Goal: Transaction & Acquisition: Purchase product/service

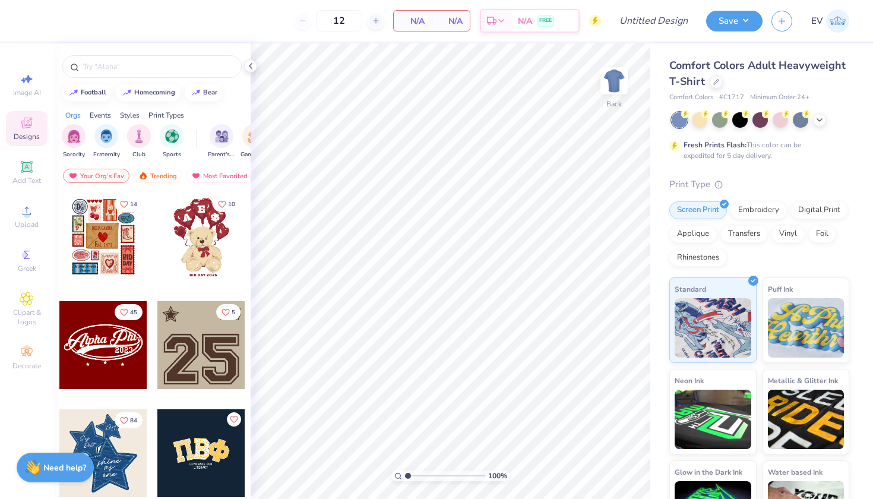
click at [724, 82] on div "Comfort Colors Adult Heavyweight T-Shirt" at bounding box center [759, 74] width 180 height 32
click at [715, 82] on icon at bounding box center [716, 81] width 6 height 6
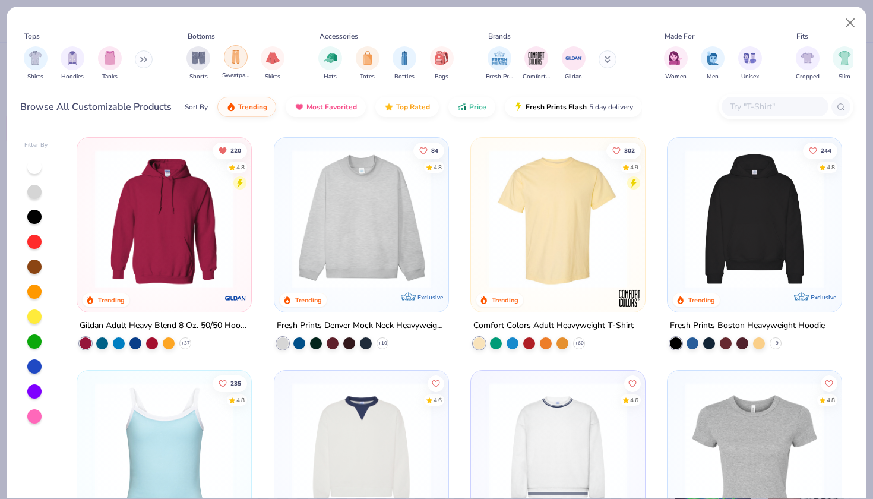
click at [242, 61] on div "filter for Sweatpants" at bounding box center [236, 57] width 24 height 24
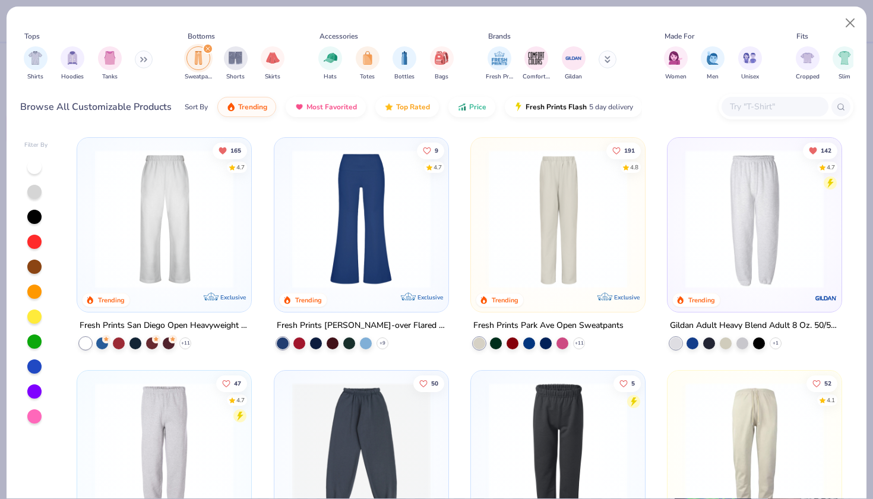
click at [748, 217] on img at bounding box center [754, 219] width 150 height 138
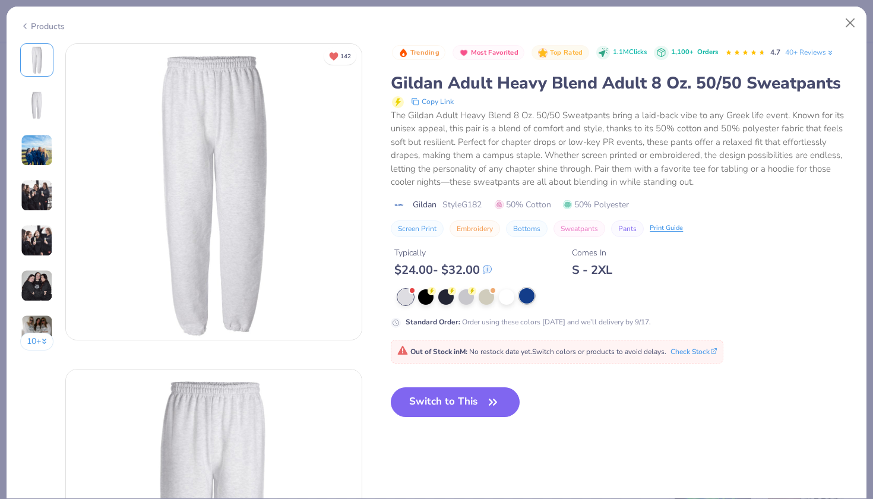
click at [522, 295] on div at bounding box center [526, 295] width 15 height 15
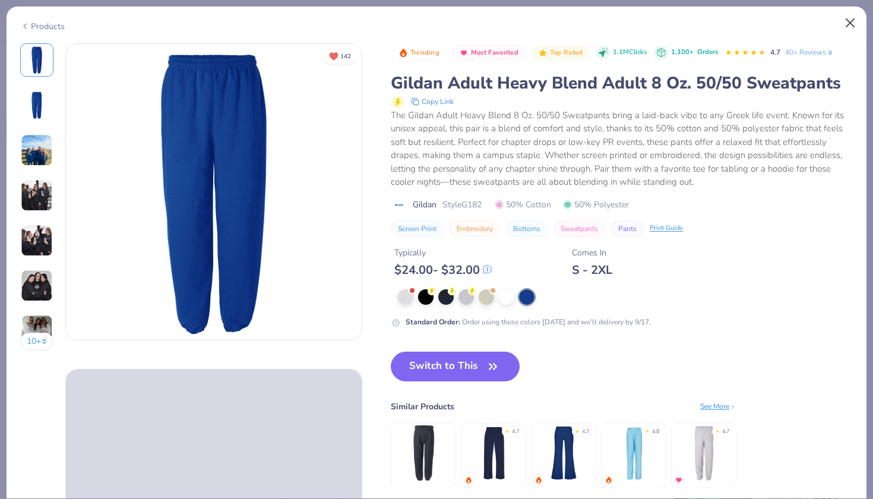
click at [847, 20] on button "Close" at bounding box center [850, 23] width 23 height 23
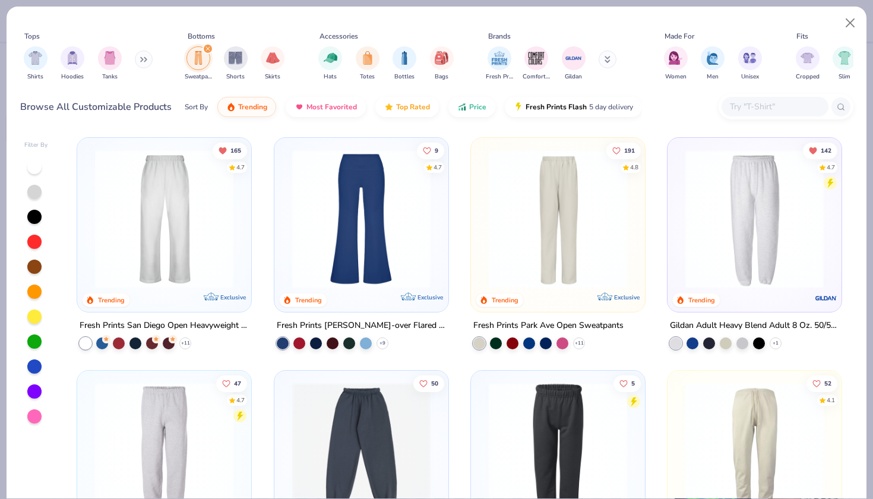
click at [149, 242] on img at bounding box center [164, 219] width 150 height 138
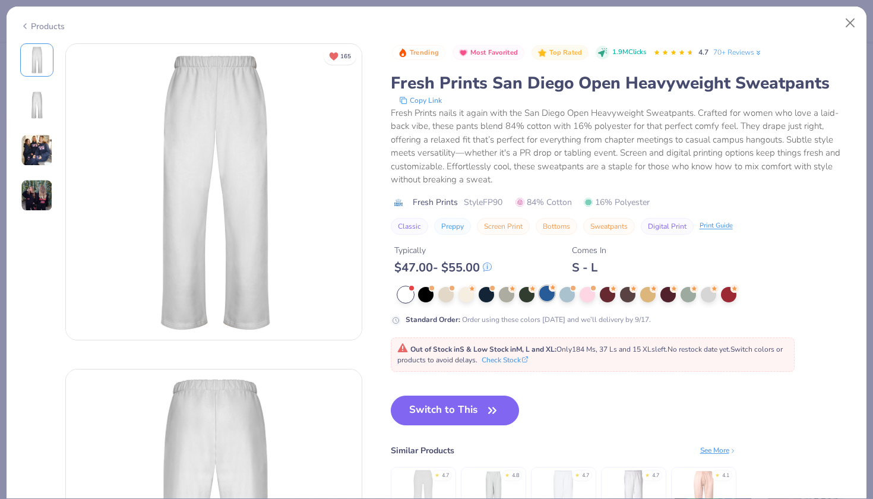
click at [548, 294] on div at bounding box center [546, 293] width 15 height 15
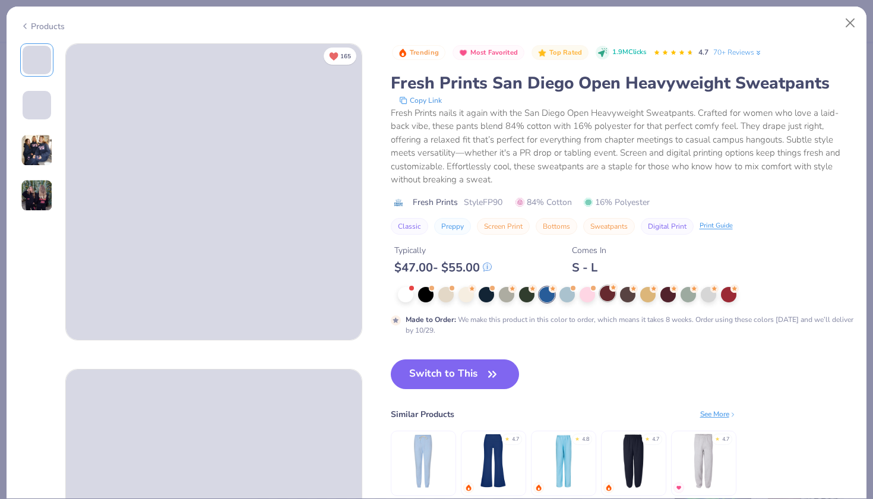
click at [611, 296] on div at bounding box center [607, 293] width 15 height 15
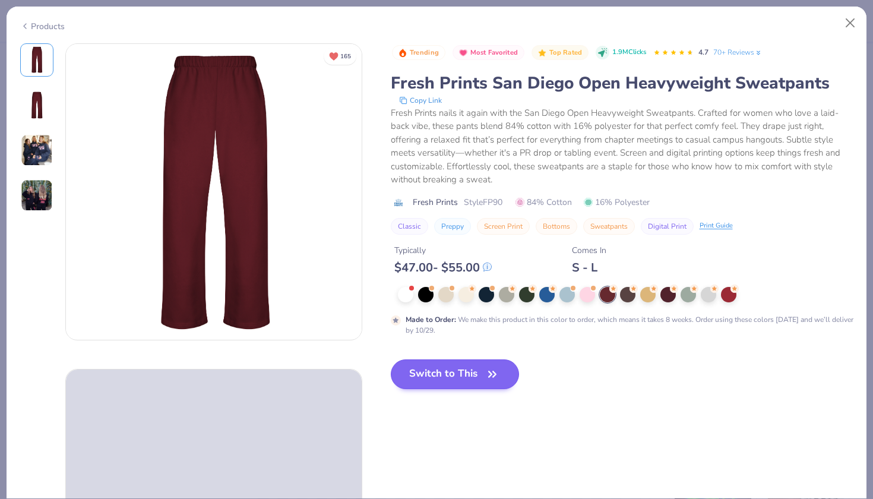
click at [464, 380] on button "Switch to This" at bounding box center [455, 374] width 129 height 30
type input "50"
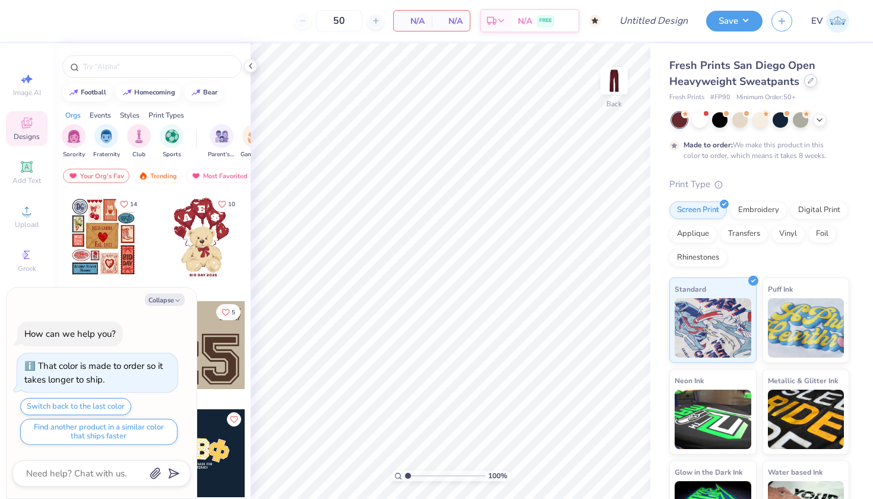
click at [808, 82] on icon at bounding box center [811, 81] width 6 height 6
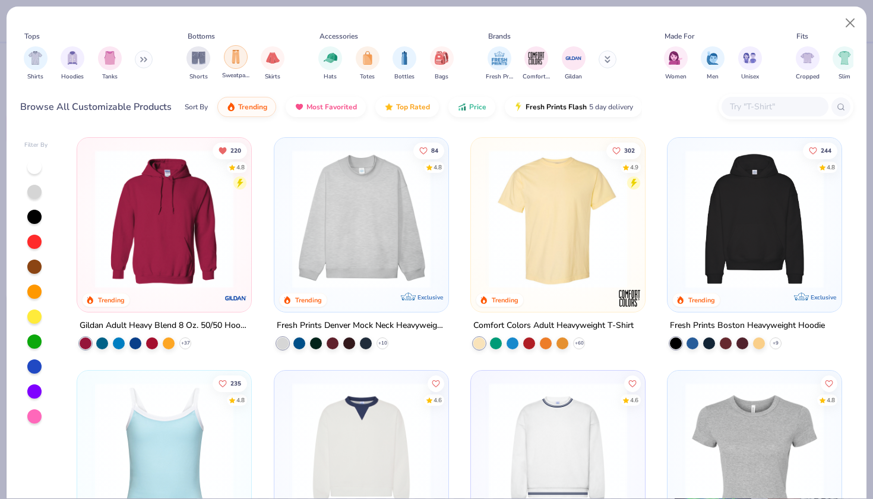
click at [235, 61] on img "filter for Sweatpants" at bounding box center [235, 57] width 13 height 14
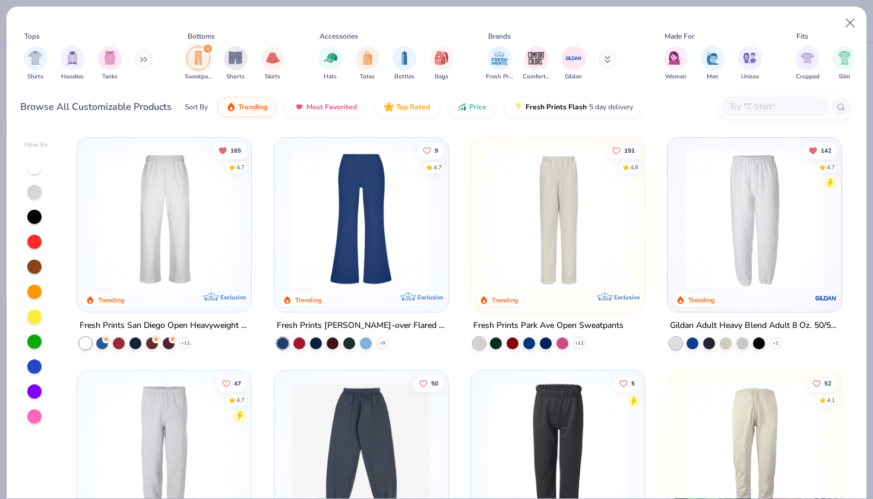
click at [577, 271] on img at bounding box center [558, 219] width 150 height 138
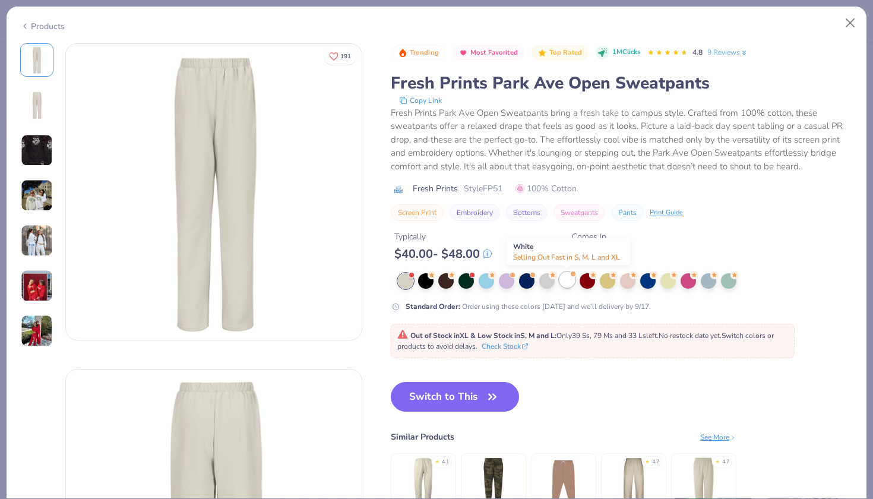
click at [565, 279] on div at bounding box center [566, 279] width 15 height 15
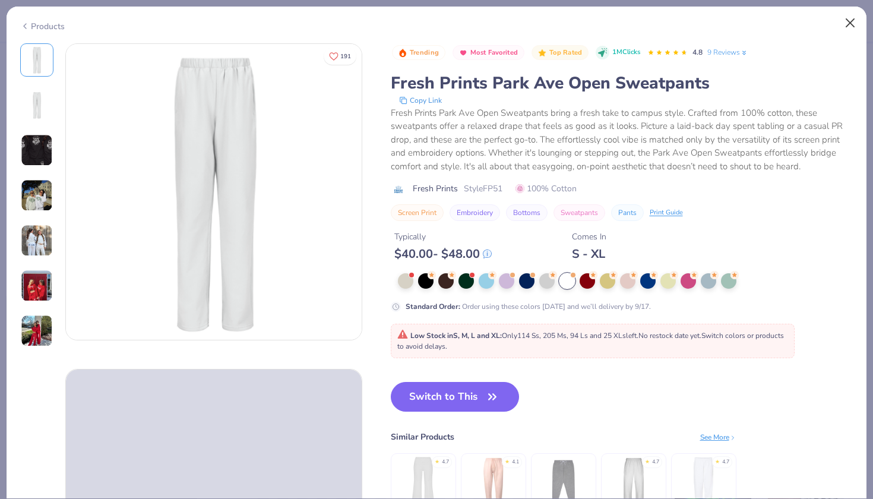
click at [845, 23] on button "Close" at bounding box center [850, 23] width 23 height 23
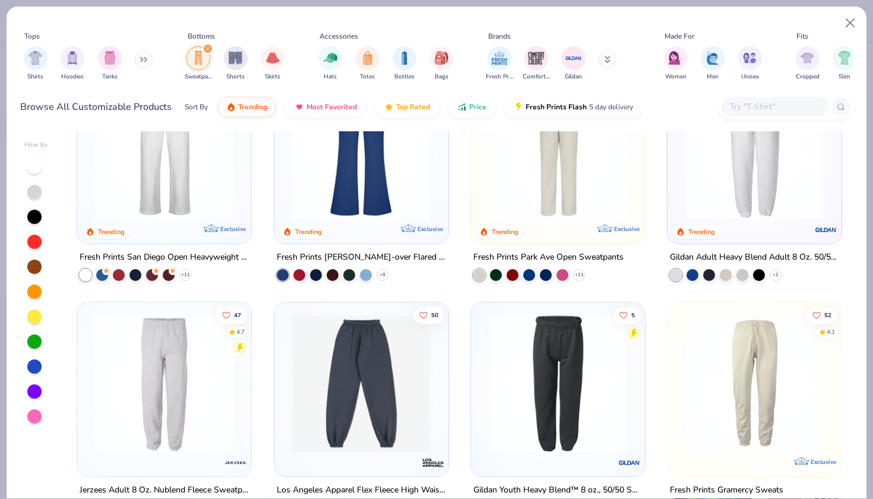
scroll to position [18, 0]
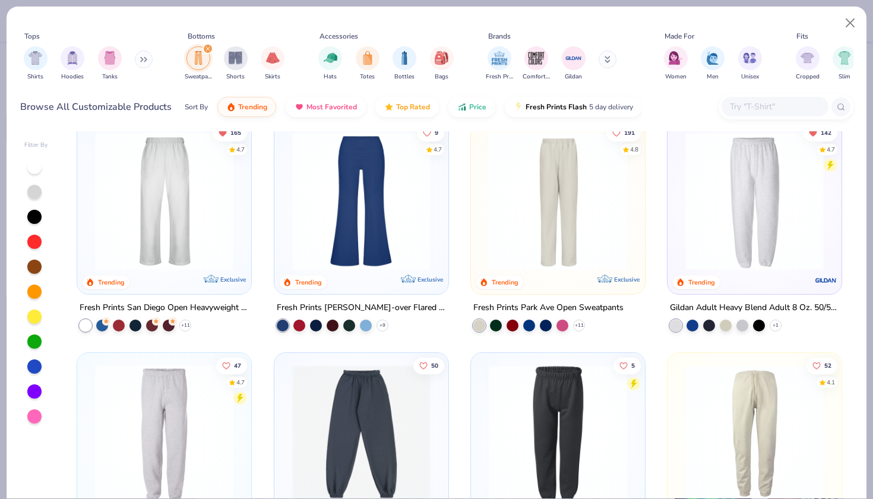
click at [759, 179] on img at bounding box center [754, 201] width 150 height 138
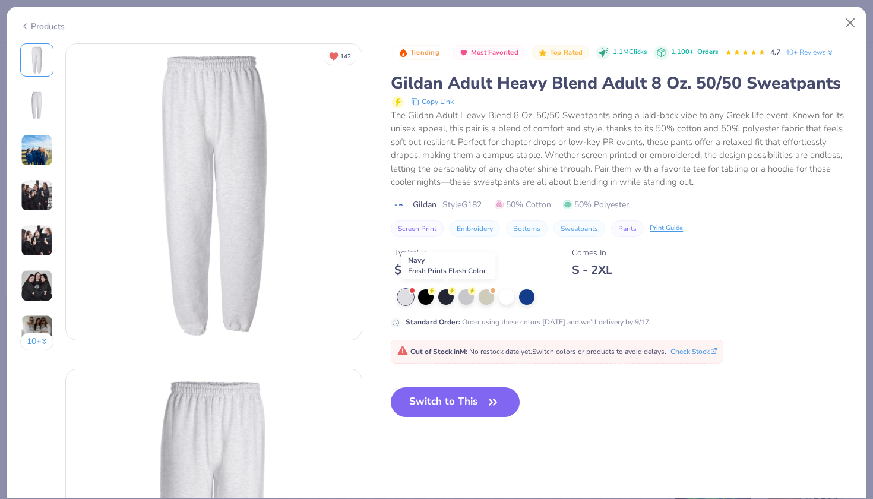
click at [437, 296] on div at bounding box center [625, 296] width 455 height 15
click at [429, 297] on div at bounding box center [425, 295] width 15 height 15
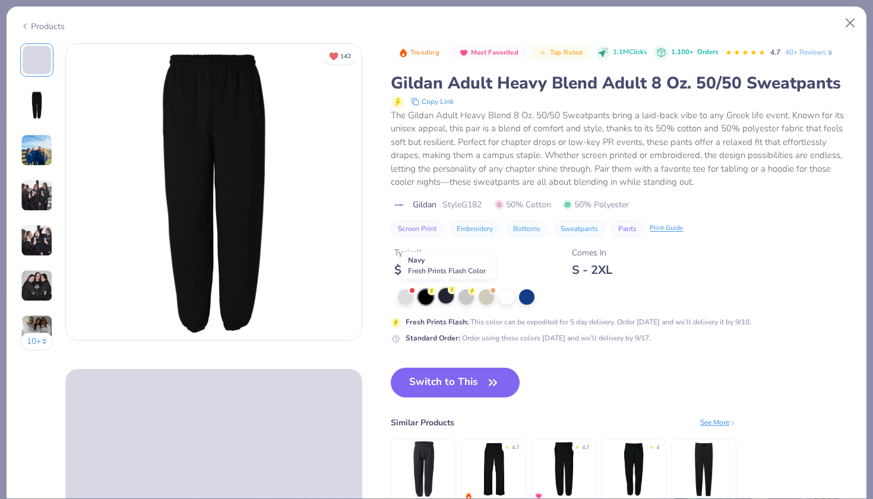
click at [451, 294] on div at bounding box center [445, 295] width 15 height 15
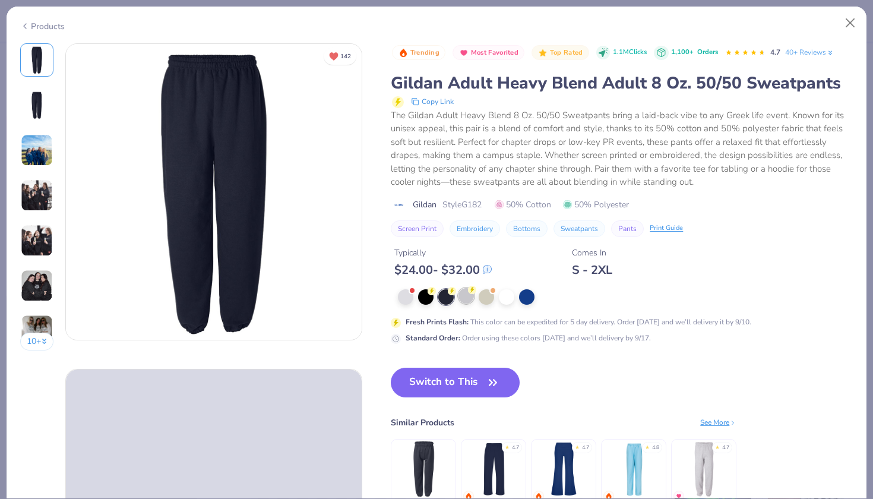
click at [468, 293] on div at bounding box center [466, 295] width 15 height 15
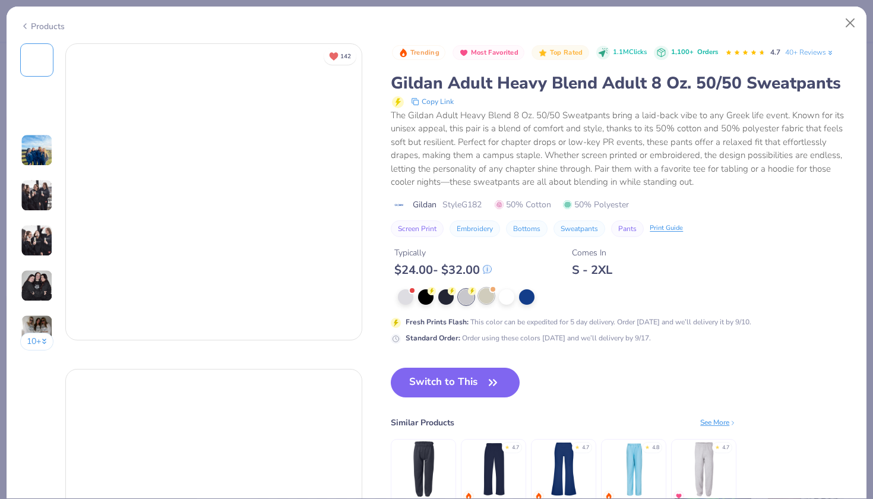
click at [489, 294] on div at bounding box center [486, 295] width 15 height 15
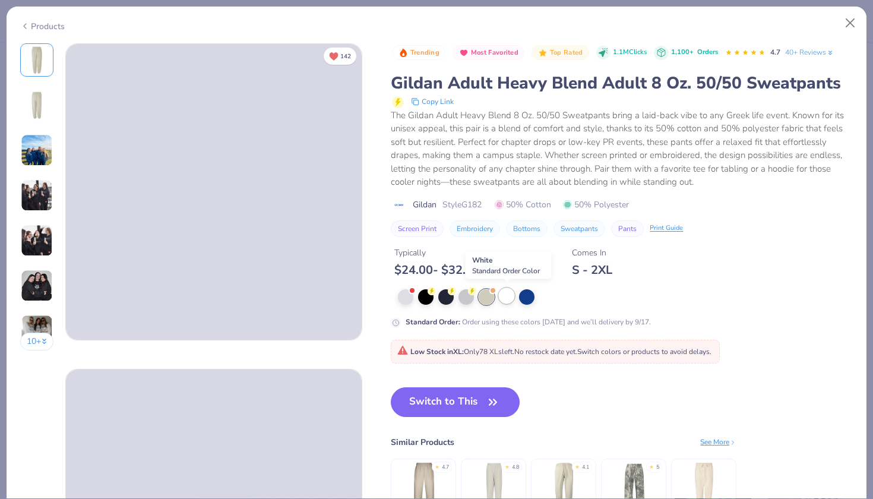
click at [508, 294] on div at bounding box center [506, 295] width 15 height 15
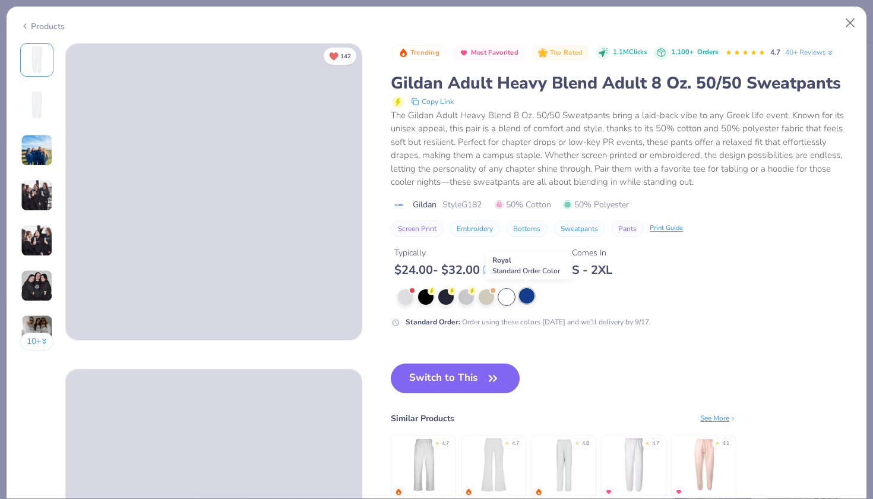
click at [527, 294] on div at bounding box center [526, 295] width 15 height 15
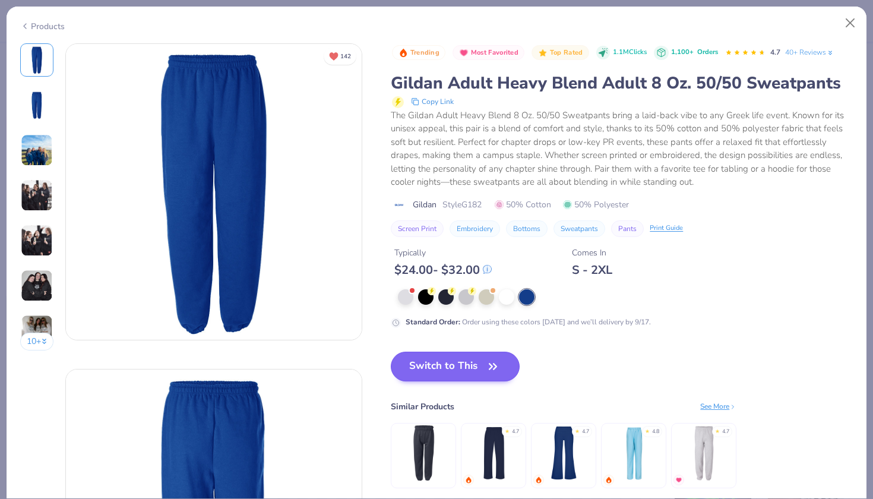
click at [479, 369] on button "Switch to This" at bounding box center [455, 367] width 129 height 30
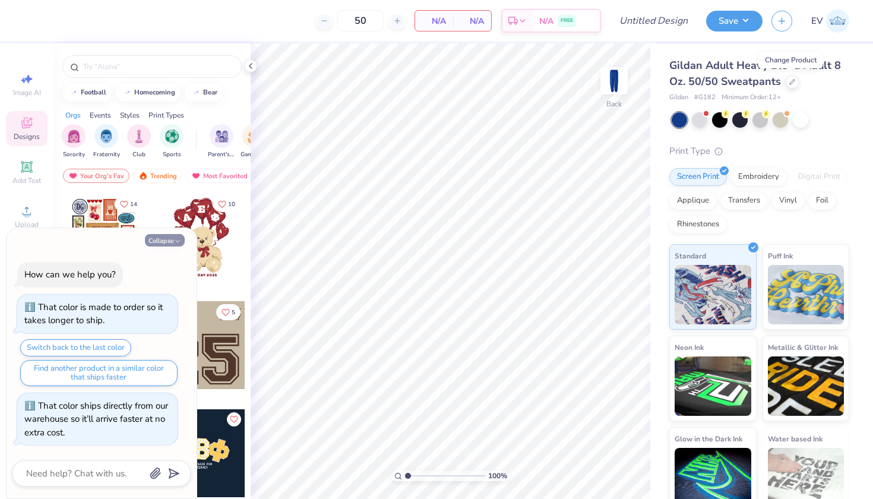
click at [177, 242] on icon "button" at bounding box center [177, 241] width 7 height 7
type textarea "x"
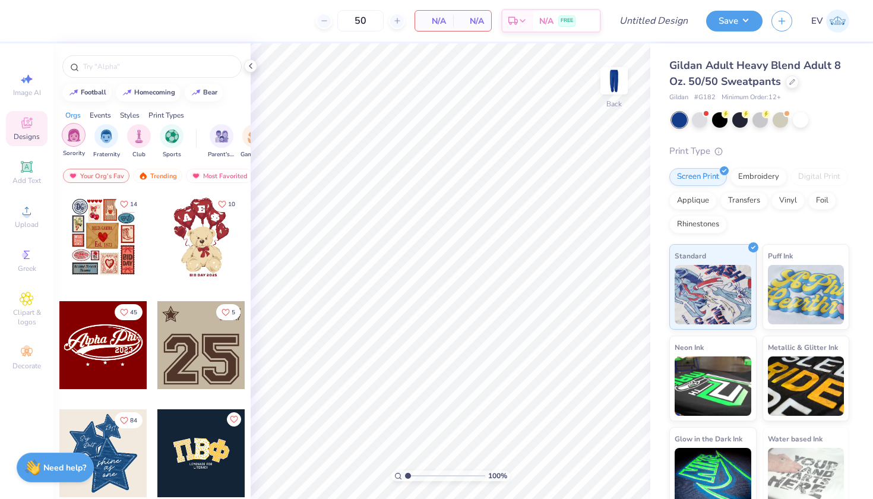
click at [82, 138] on div "filter for Sorority" at bounding box center [74, 135] width 24 height 24
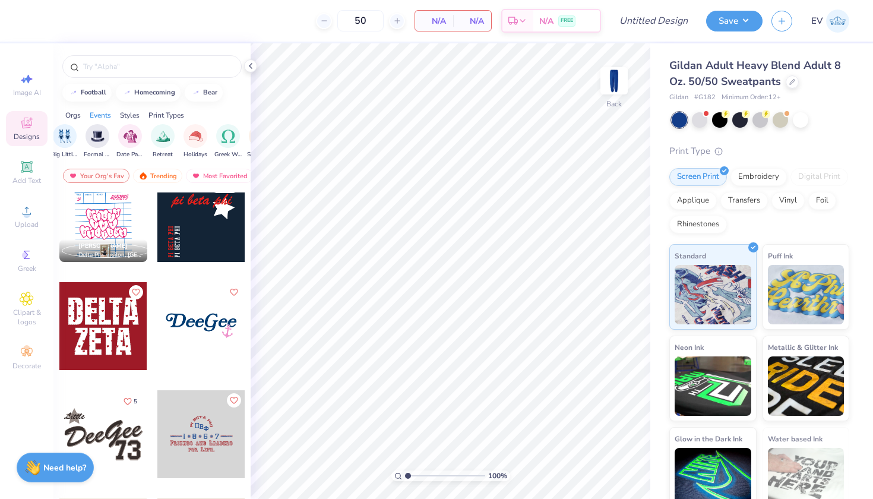
scroll to position [453, 0]
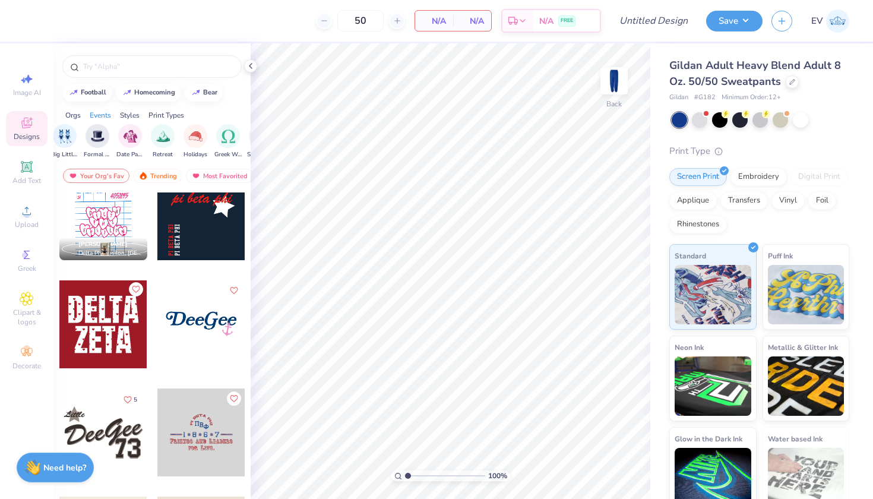
click at [138, 290] on icon "Like" at bounding box center [135, 289] width 7 height 7
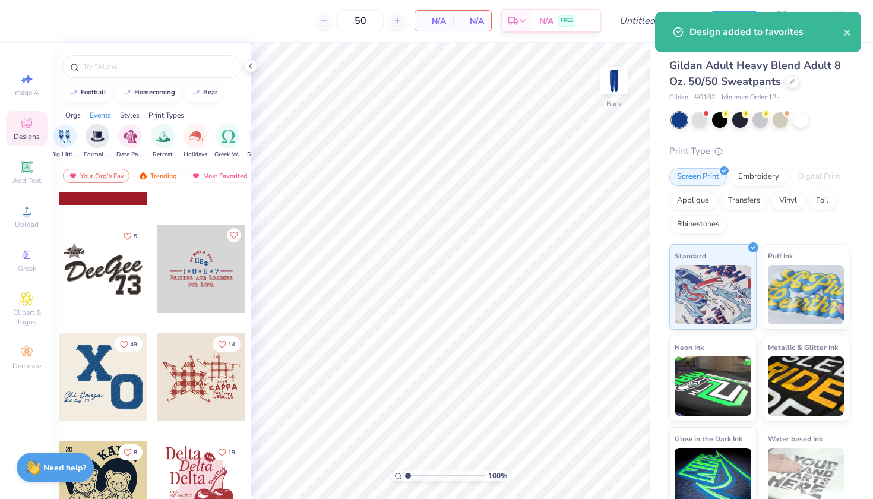
scroll to position [619, 0]
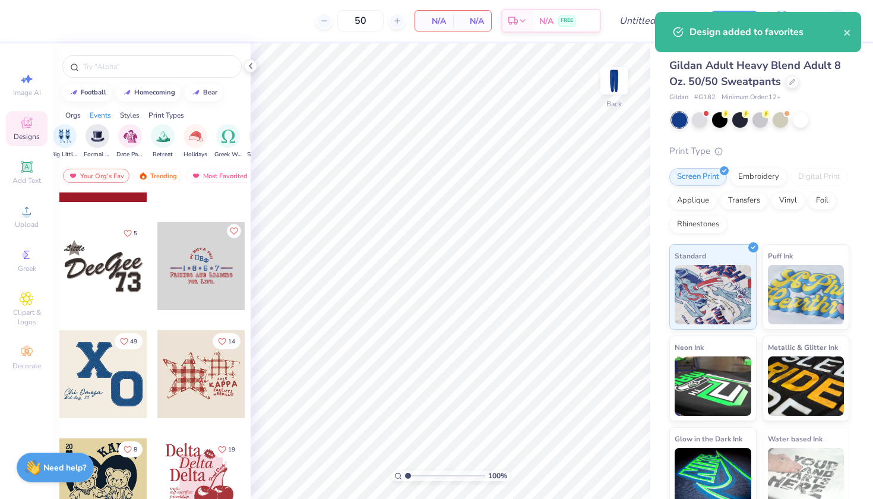
click at [238, 232] on icon "Like" at bounding box center [233, 231] width 8 height 8
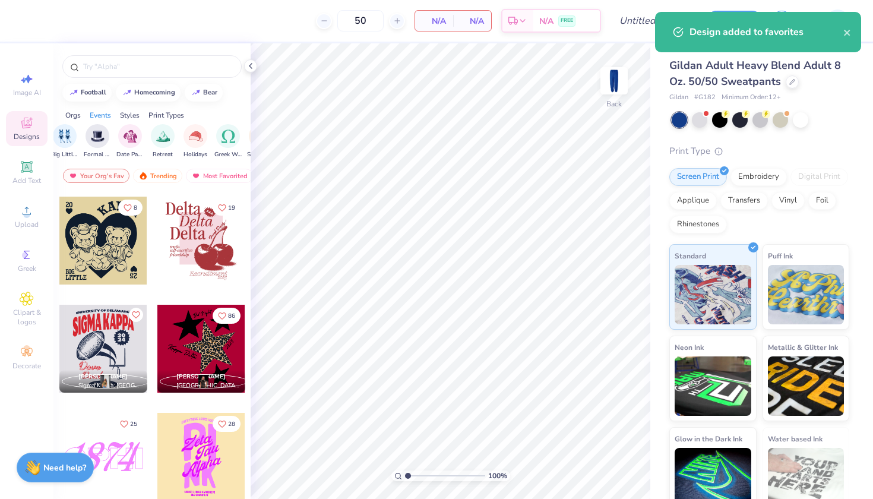
scroll to position [863, 0]
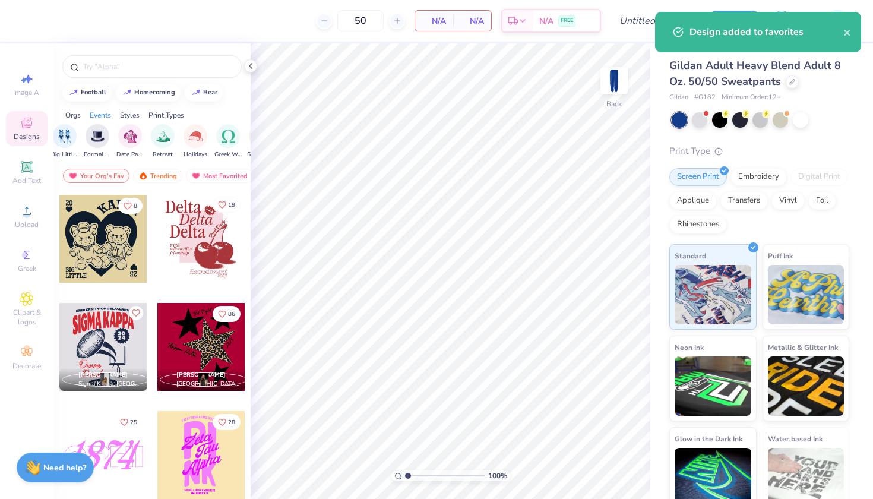
click at [226, 203] on button "19" at bounding box center [227, 205] width 28 height 16
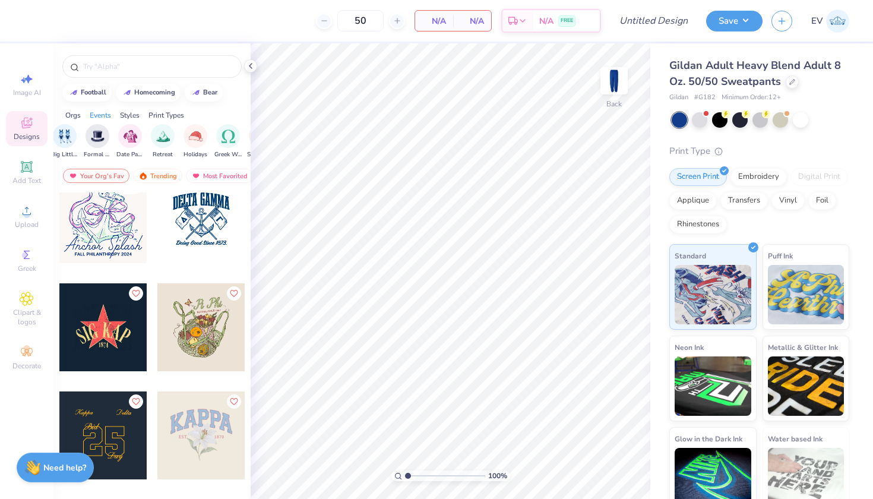
scroll to position [2215, 0]
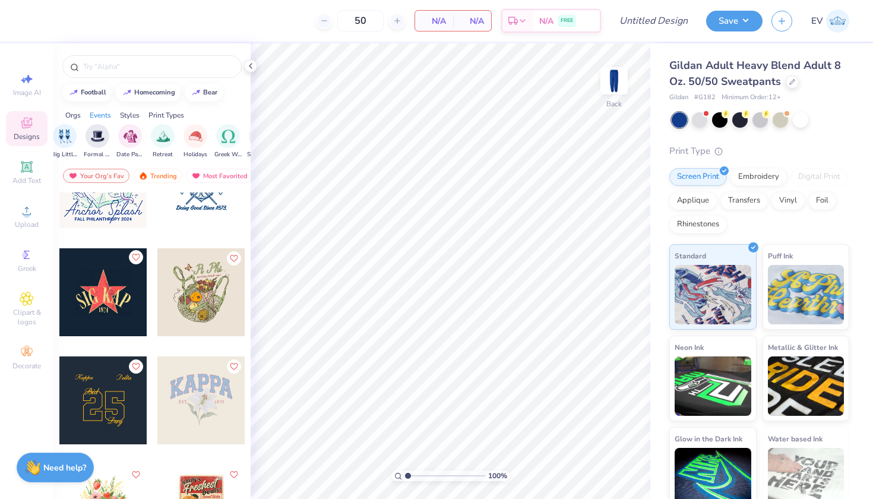
click at [135, 252] on button "Like" at bounding box center [136, 257] width 14 height 14
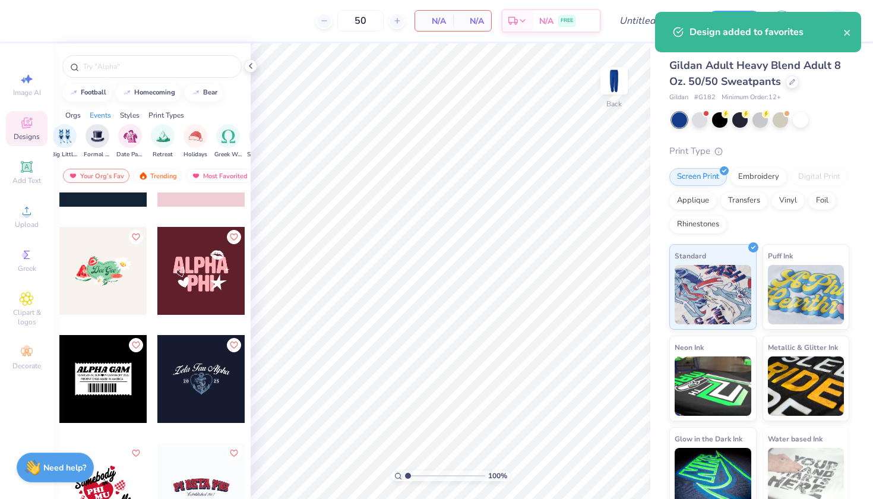
scroll to position [2784, 0]
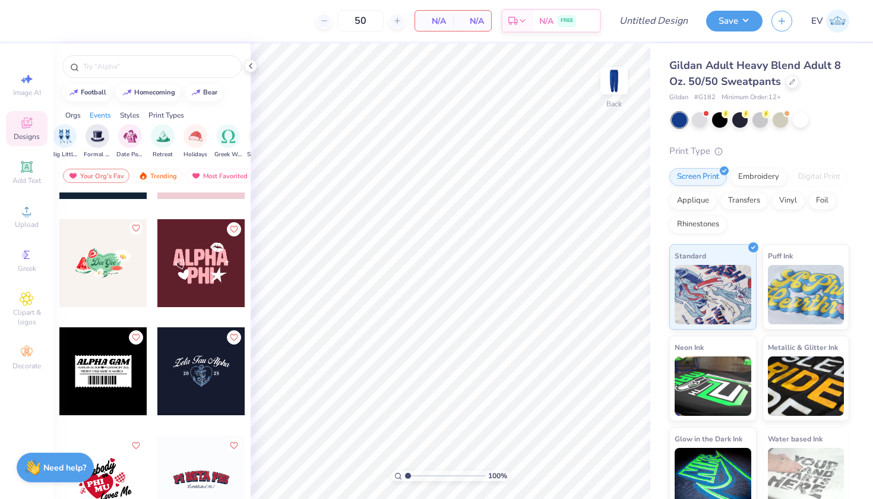
click at [140, 227] on button "Like" at bounding box center [136, 228] width 14 height 14
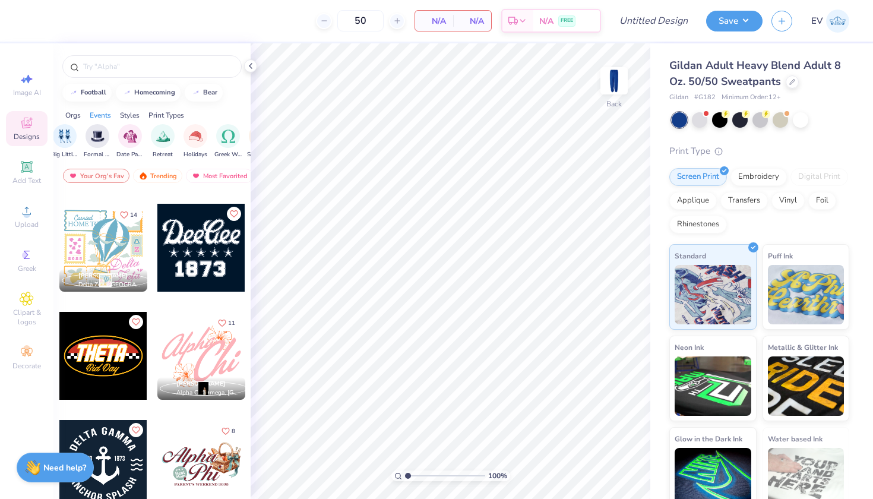
scroll to position [5532, 0]
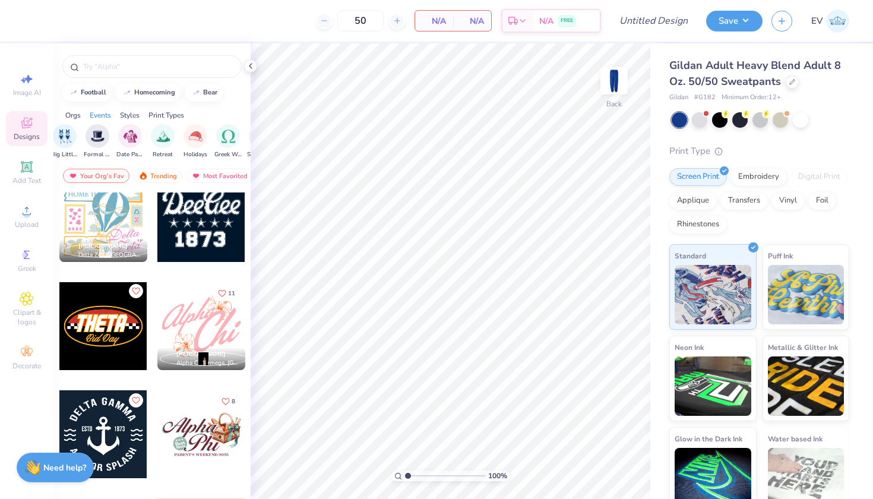
click at [140, 292] on button "Like" at bounding box center [136, 291] width 14 height 14
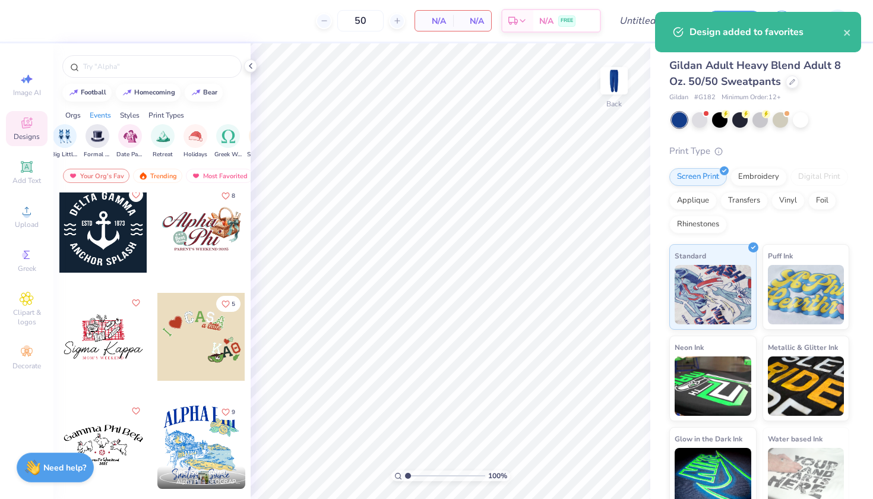
scroll to position [5777, 0]
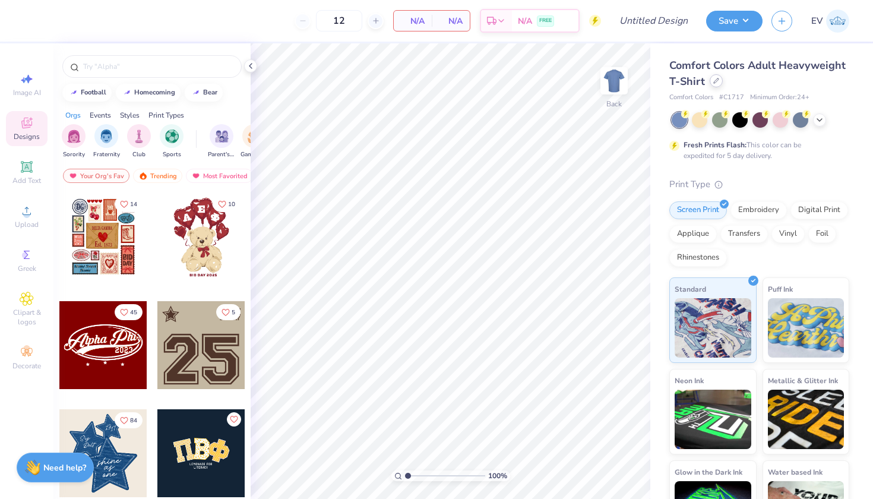
click at [717, 81] on icon at bounding box center [716, 81] width 6 height 6
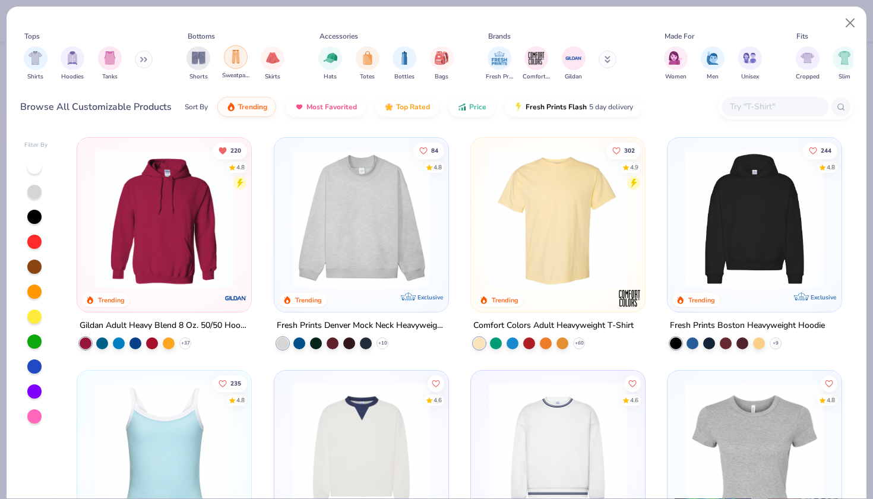
click at [240, 64] on img "filter for Sweatpants" at bounding box center [235, 57] width 13 height 14
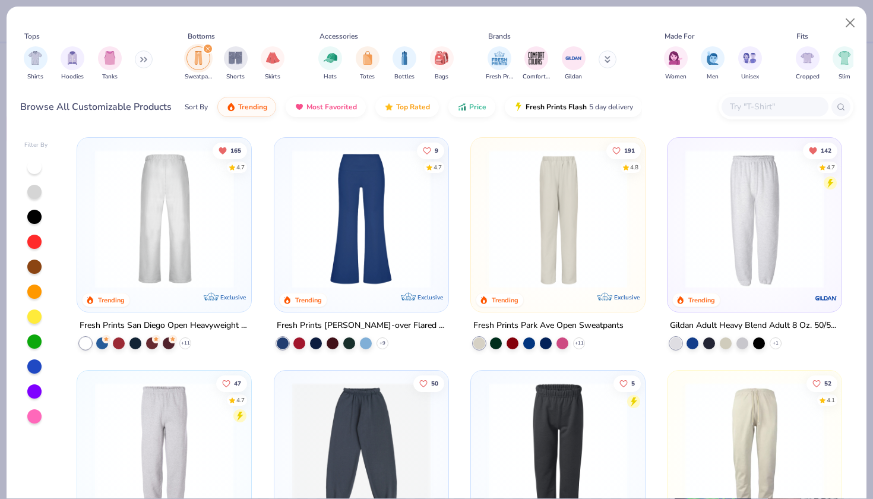
click at [169, 226] on img at bounding box center [164, 219] width 150 height 138
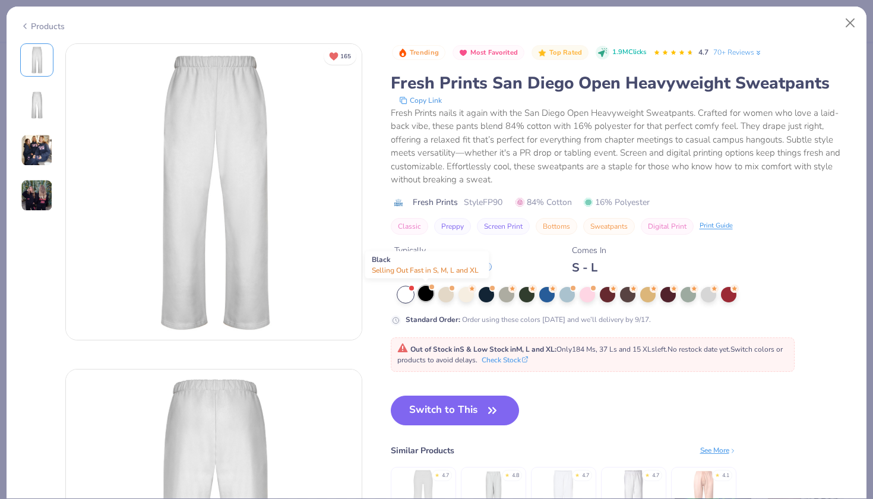
click at [431, 299] on div at bounding box center [425, 293] width 15 height 15
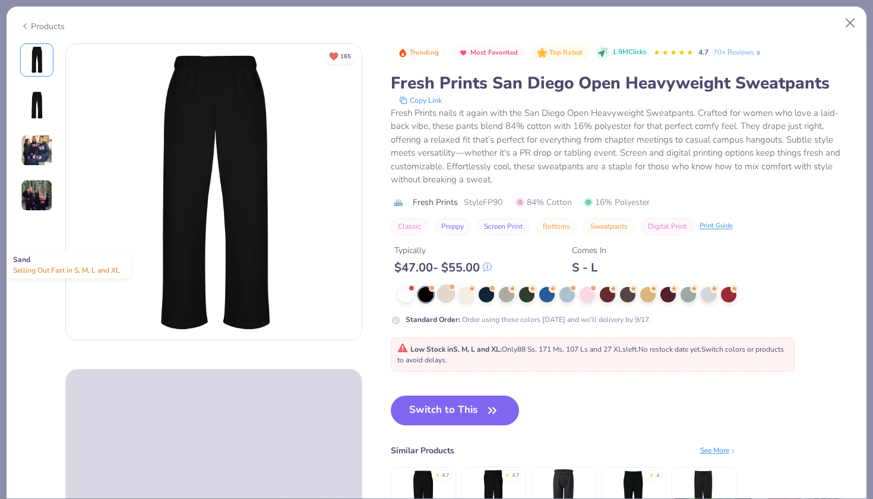
click at [450, 297] on div at bounding box center [445, 293] width 15 height 15
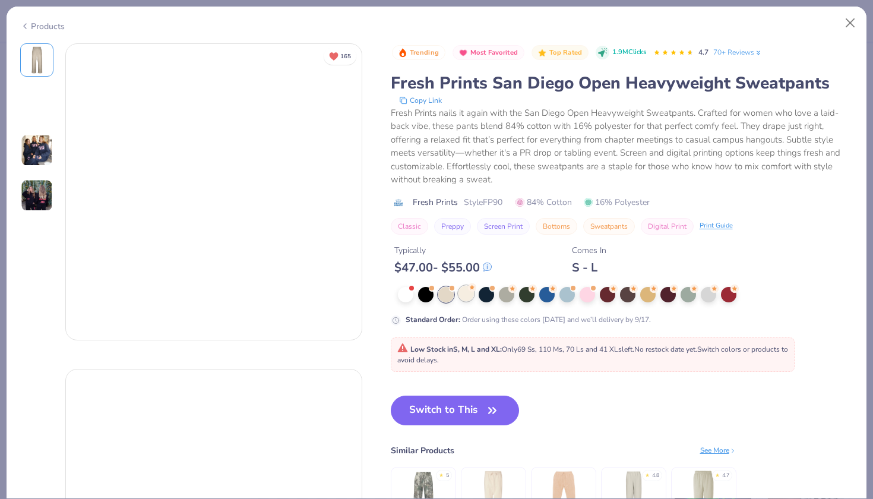
click at [467, 296] on div at bounding box center [466, 293] width 15 height 15
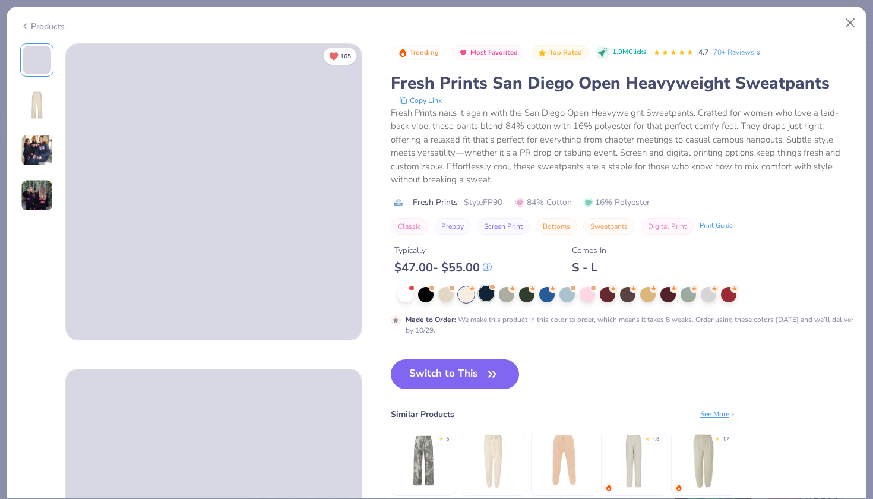
click at [489, 293] on div at bounding box center [486, 293] width 15 height 15
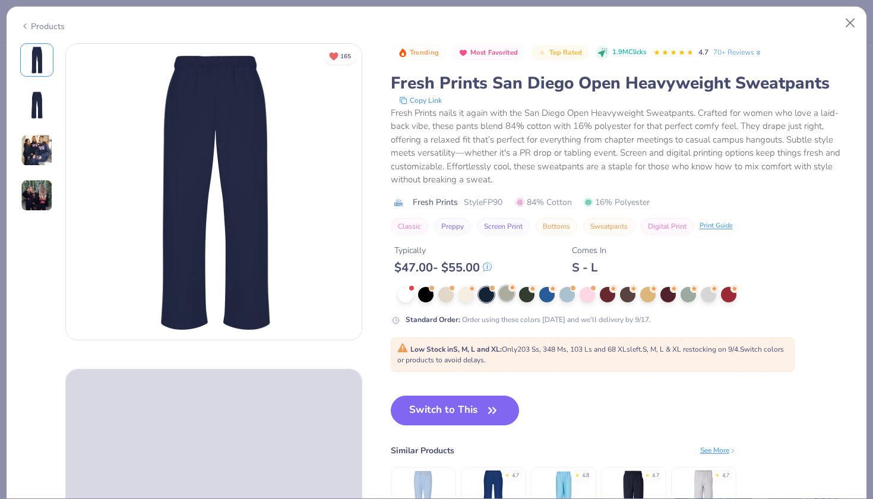
click at [510, 295] on div at bounding box center [506, 293] width 15 height 15
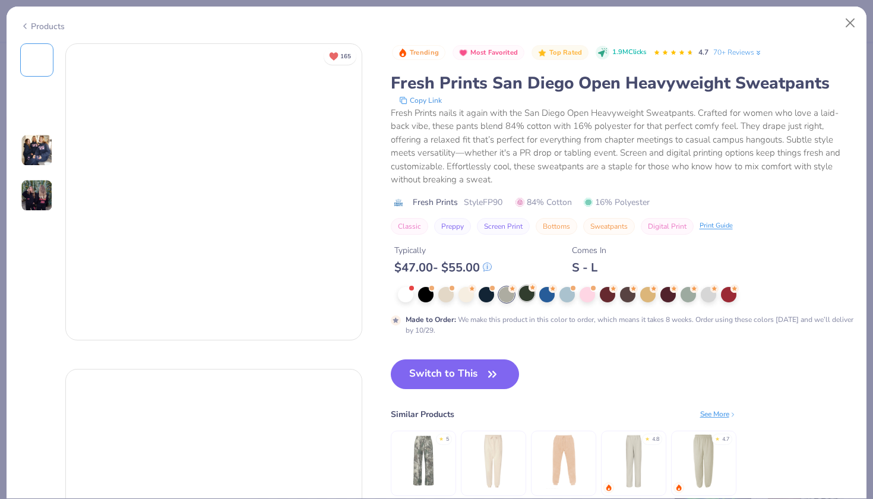
click at [532, 296] on div at bounding box center [526, 293] width 15 height 15
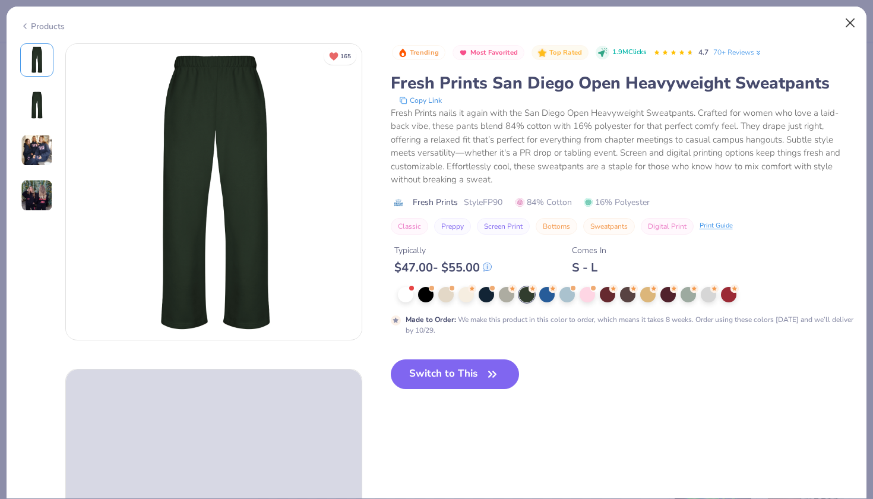
click at [851, 23] on button "Close" at bounding box center [850, 23] width 23 height 23
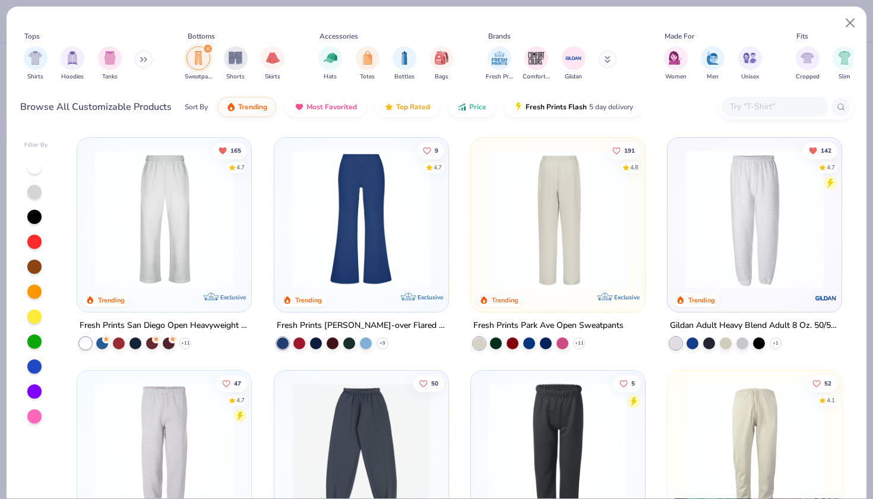
click at [508, 260] on img at bounding box center [558, 219] width 150 height 138
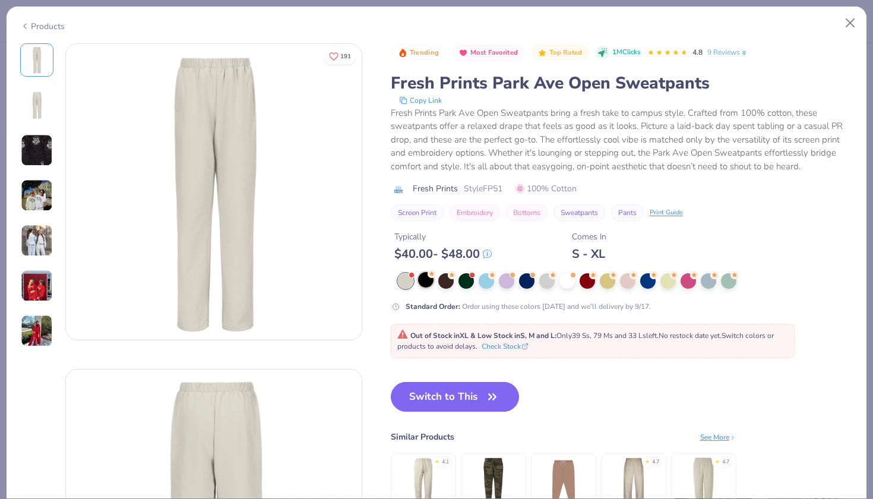
click at [434, 278] on icon at bounding box center [432, 274] width 8 height 8
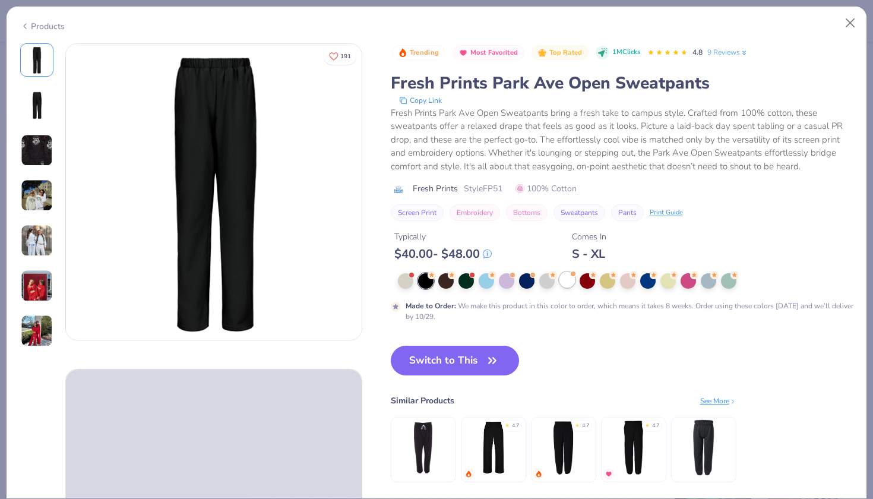
click at [562, 284] on div at bounding box center [566, 279] width 15 height 15
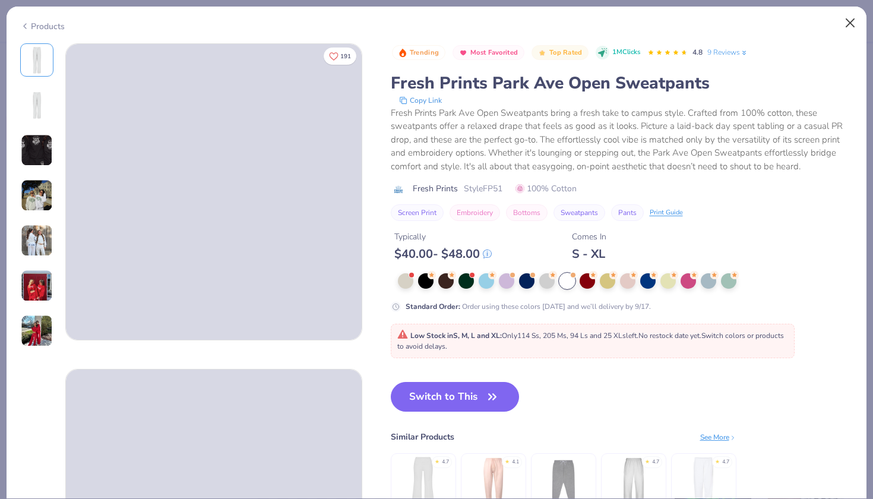
click at [848, 27] on button "Close" at bounding box center [850, 23] width 23 height 23
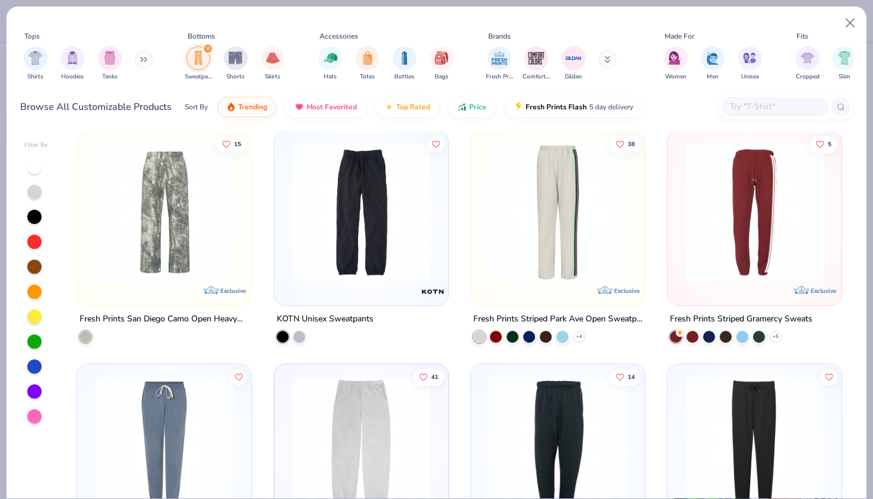
scroll to position [542, 0]
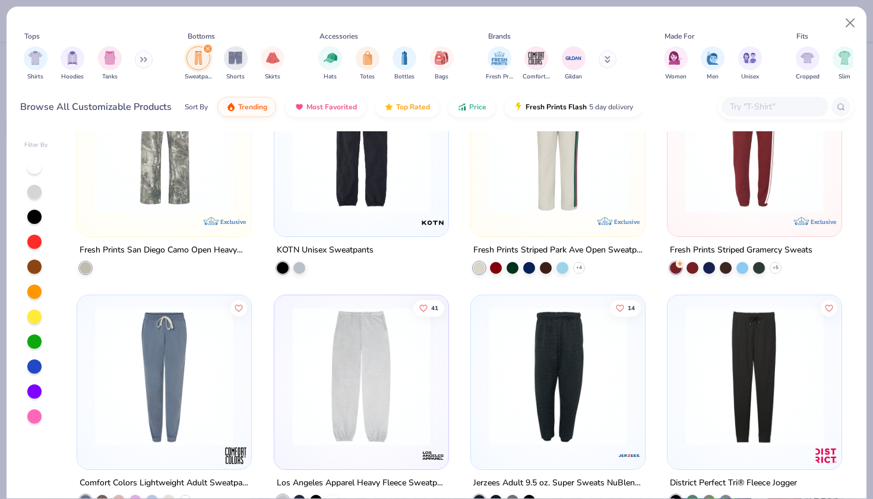
click at [210, 49] on icon "filter for Sweatpants" at bounding box center [207, 48] width 5 height 5
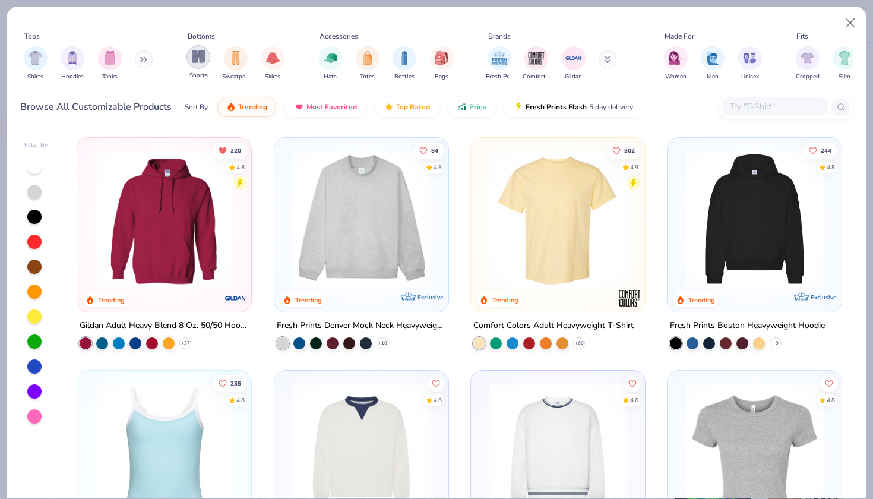
click at [199, 61] on img "filter for Shorts" at bounding box center [199, 57] width 14 height 14
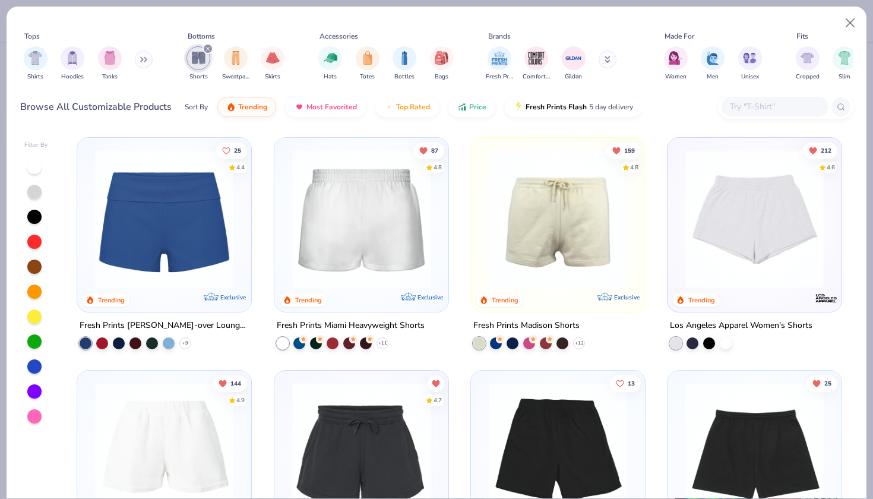
click at [372, 225] on img at bounding box center [361, 219] width 150 height 138
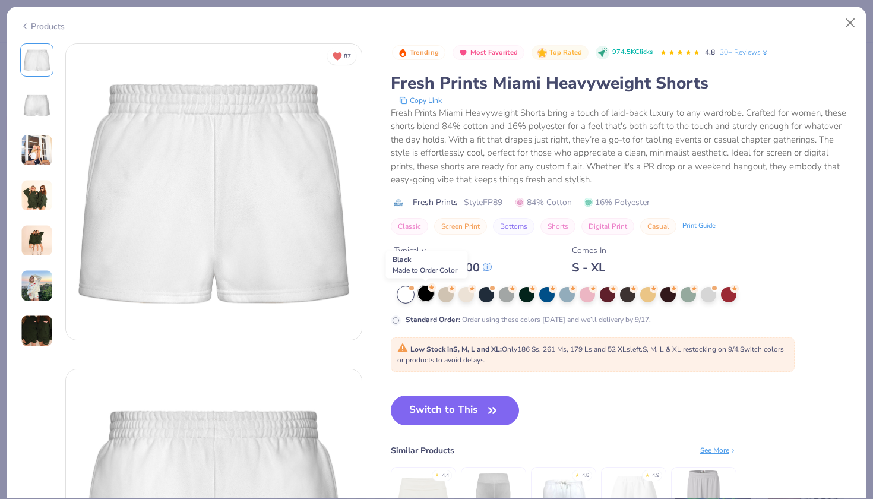
click at [424, 294] on div at bounding box center [425, 293] width 15 height 15
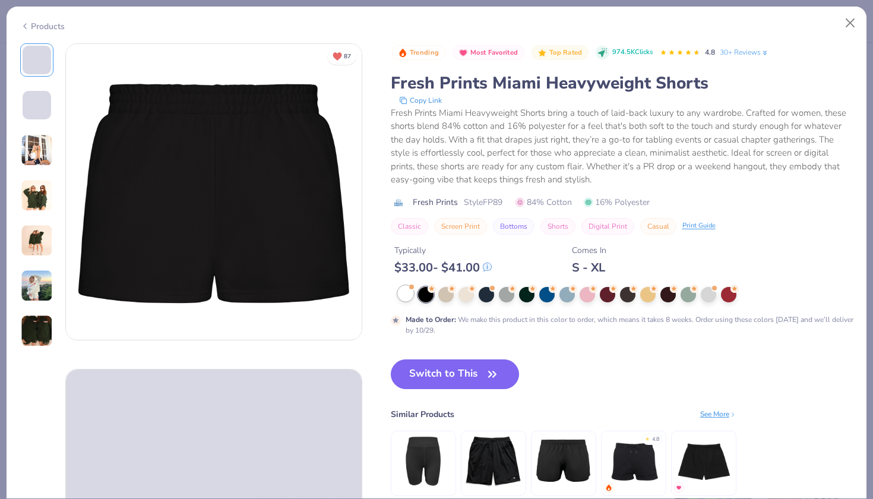
click at [408, 292] on div at bounding box center [405, 293] width 15 height 15
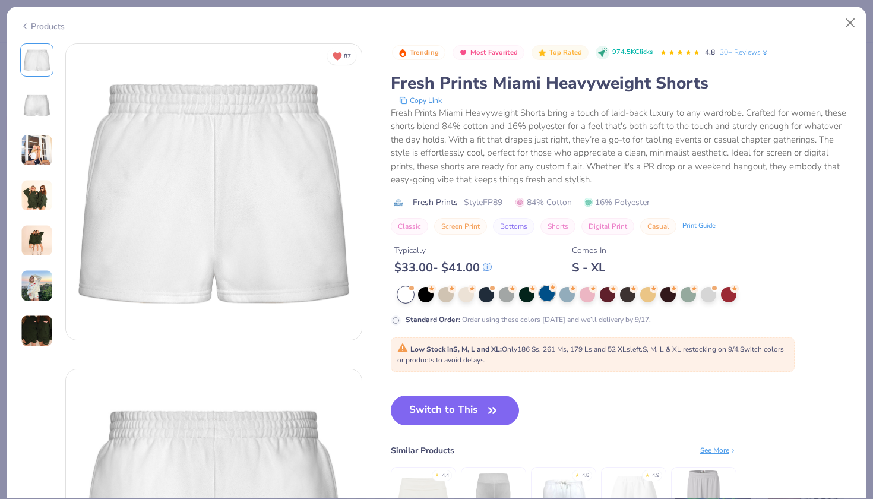
click at [436, 289] on circle at bounding box center [432, 288] width 8 height 8
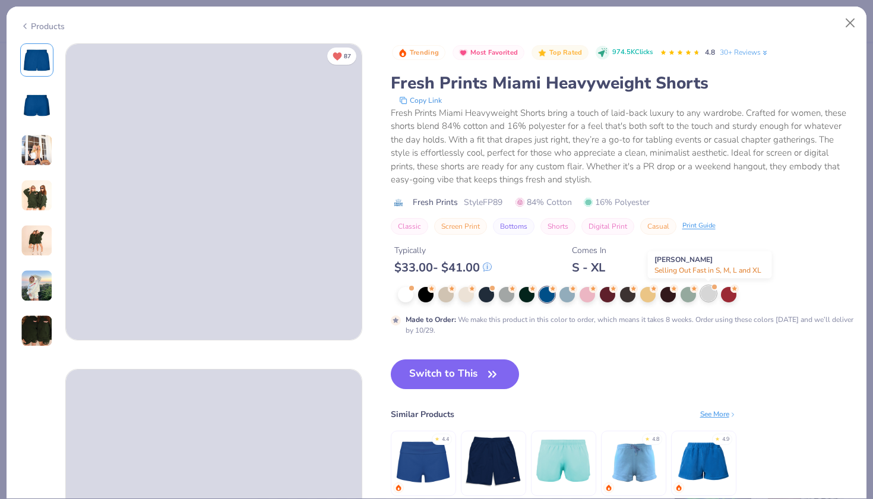
click at [701, 294] on div at bounding box center [708, 293] width 15 height 15
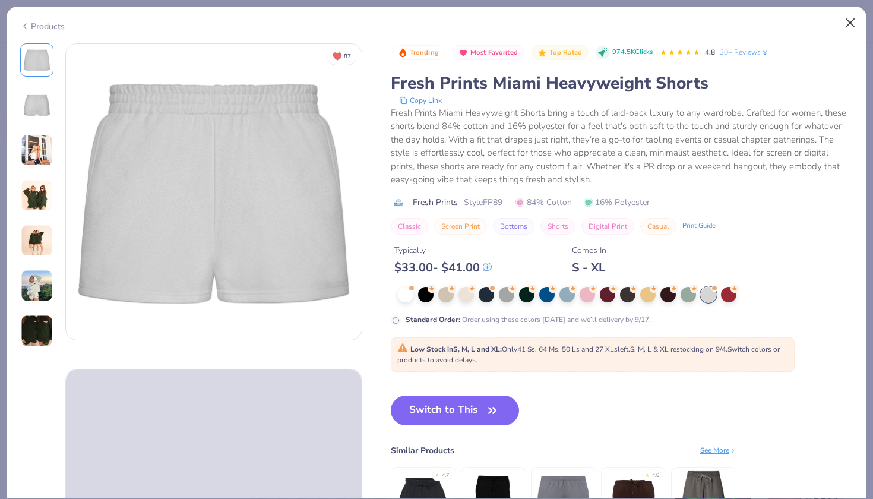
click at [852, 24] on button "Close" at bounding box center [850, 23] width 23 height 23
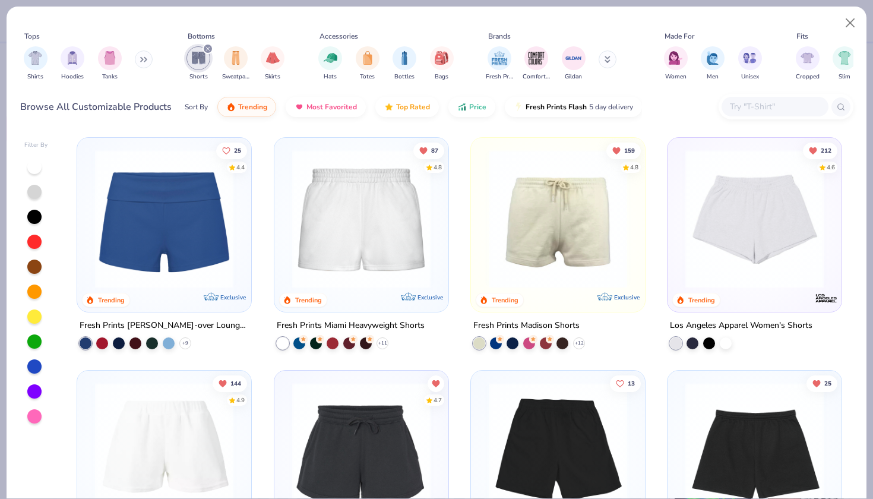
click at [166, 213] on img at bounding box center [164, 219] width 150 height 138
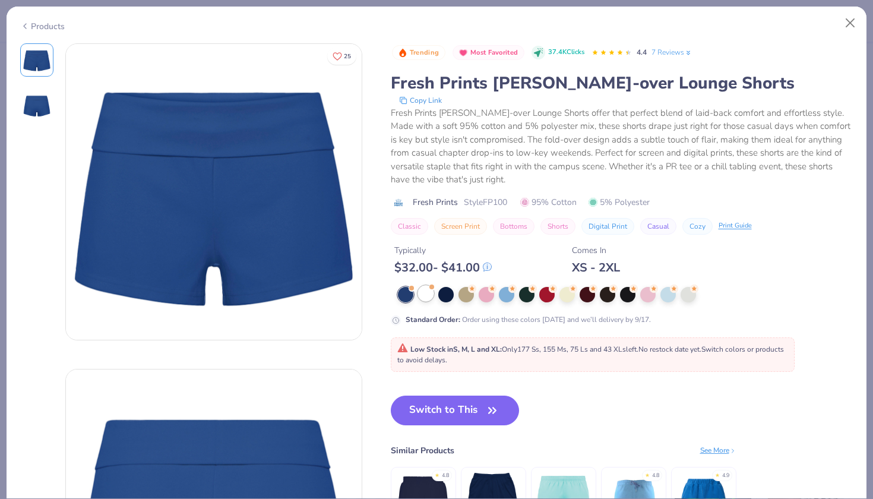
click at [422, 294] on div at bounding box center [425, 293] width 15 height 15
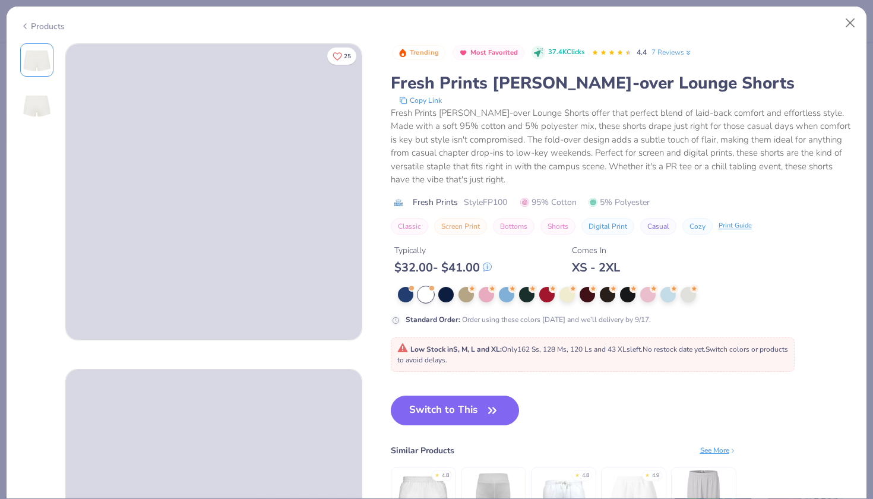
click at [437, 295] on div at bounding box center [626, 294] width 456 height 15
click at [445, 294] on div at bounding box center [445, 293] width 15 height 15
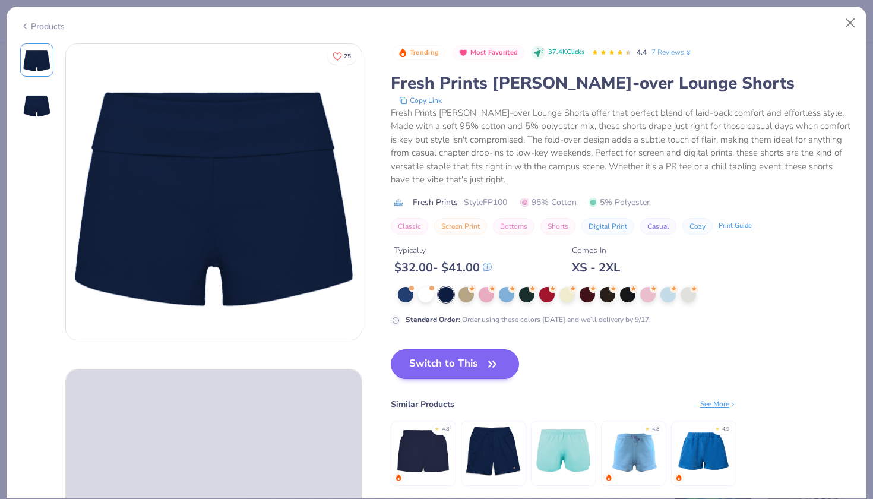
click at [459, 360] on button "Switch to This" at bounding box center [455, 364] width 129 height 30
type input "50"
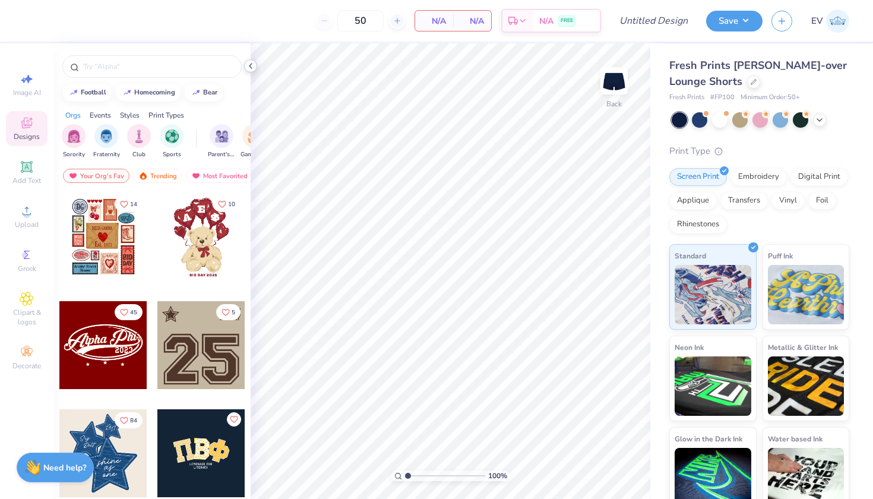
click at [250, 70] on div at bounding box center [250, 65] width 13 height 13
